Goal: Task Accomplishment & Management: Manage account settings

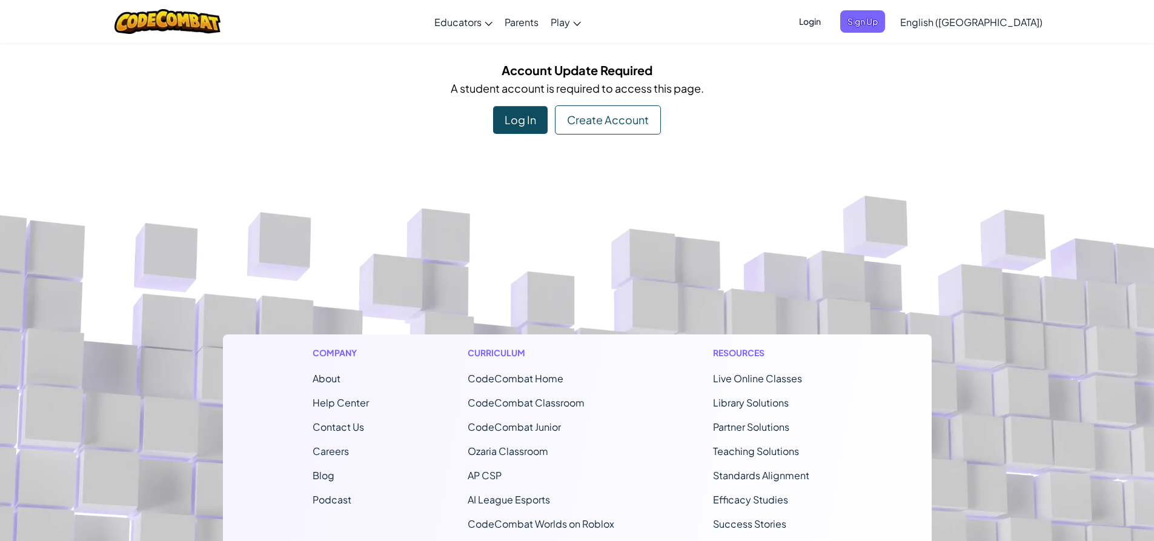
click at [828, 16] on span "Login" at bounding box center [810, 21] width 36 height 22
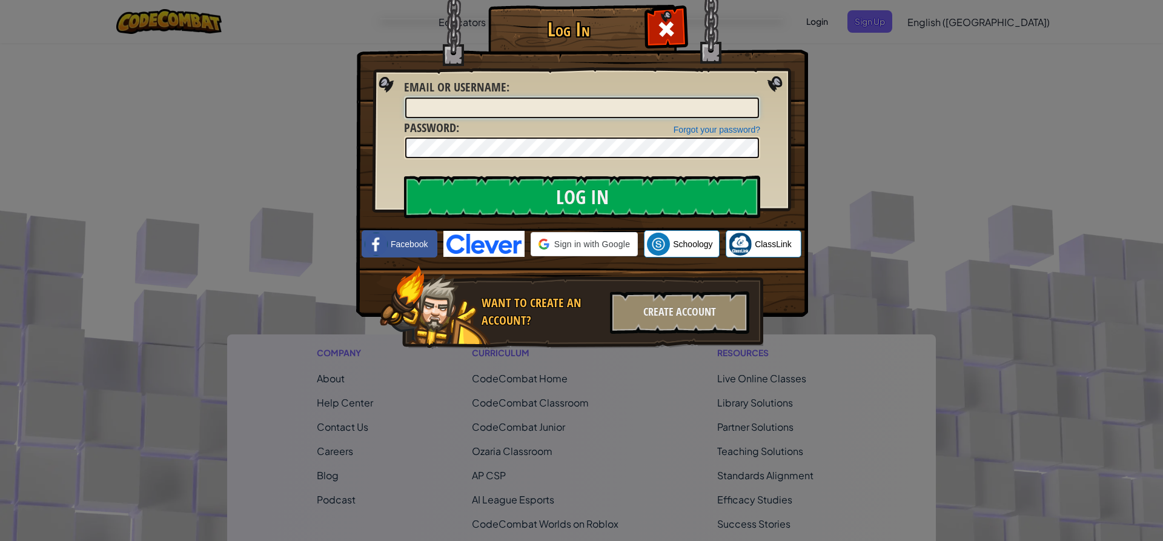
type input "briana8248"
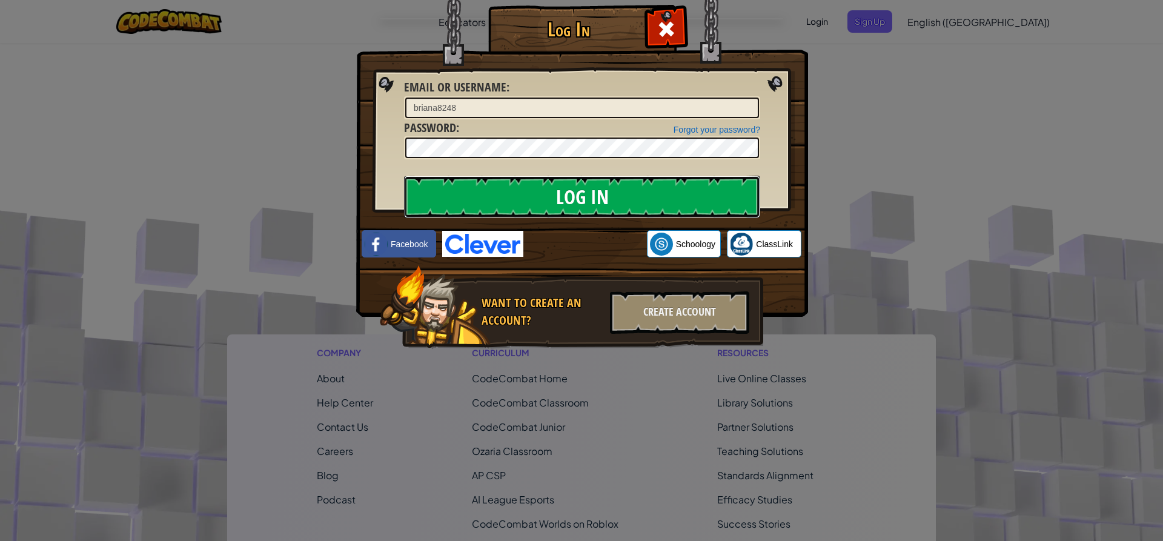
click at [506, 186] on input "Log In" at bounding box center [582, 197] width 356 height 42
